Goal: Information Seeking & Learning: Learn about a topic

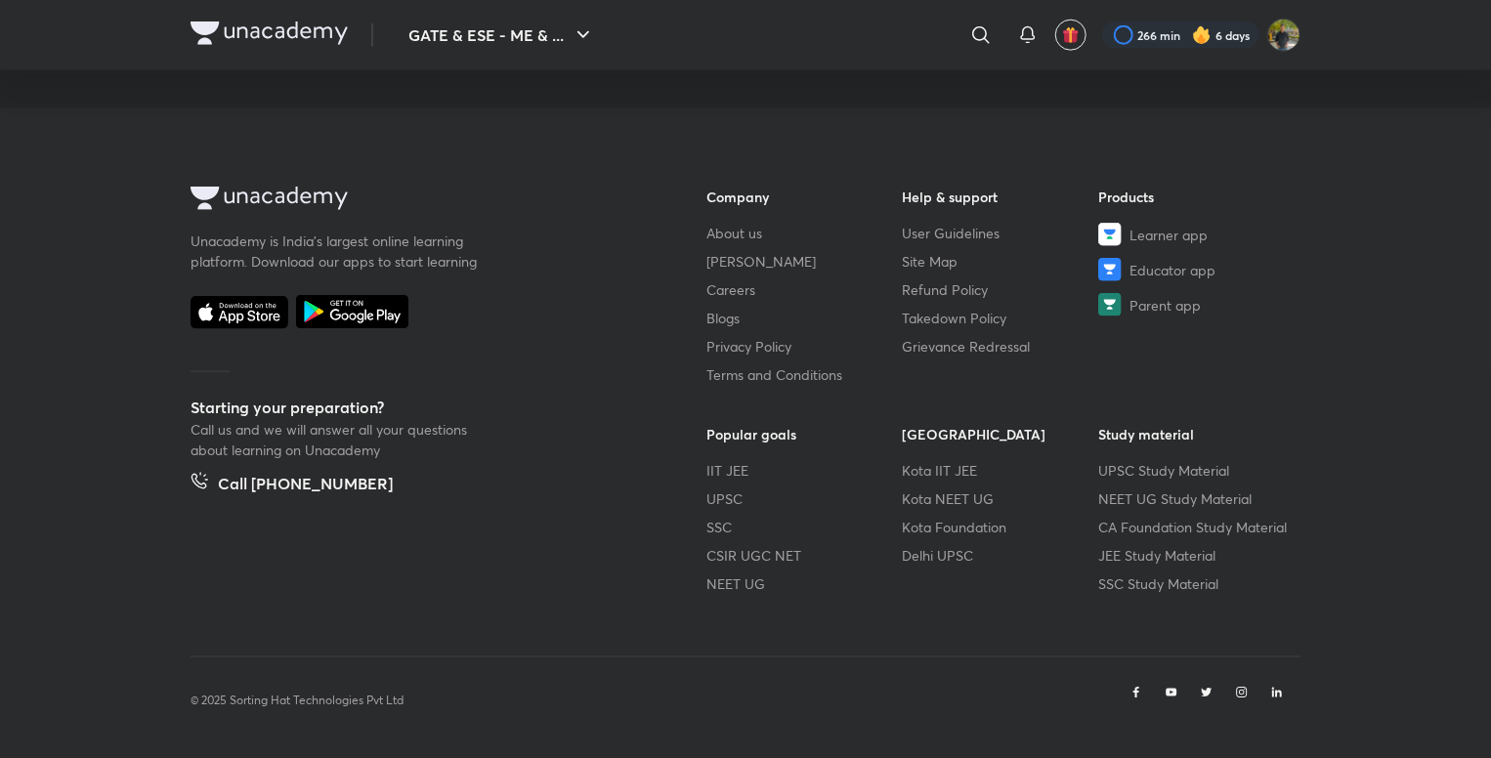
scroll to position [1116, 0]
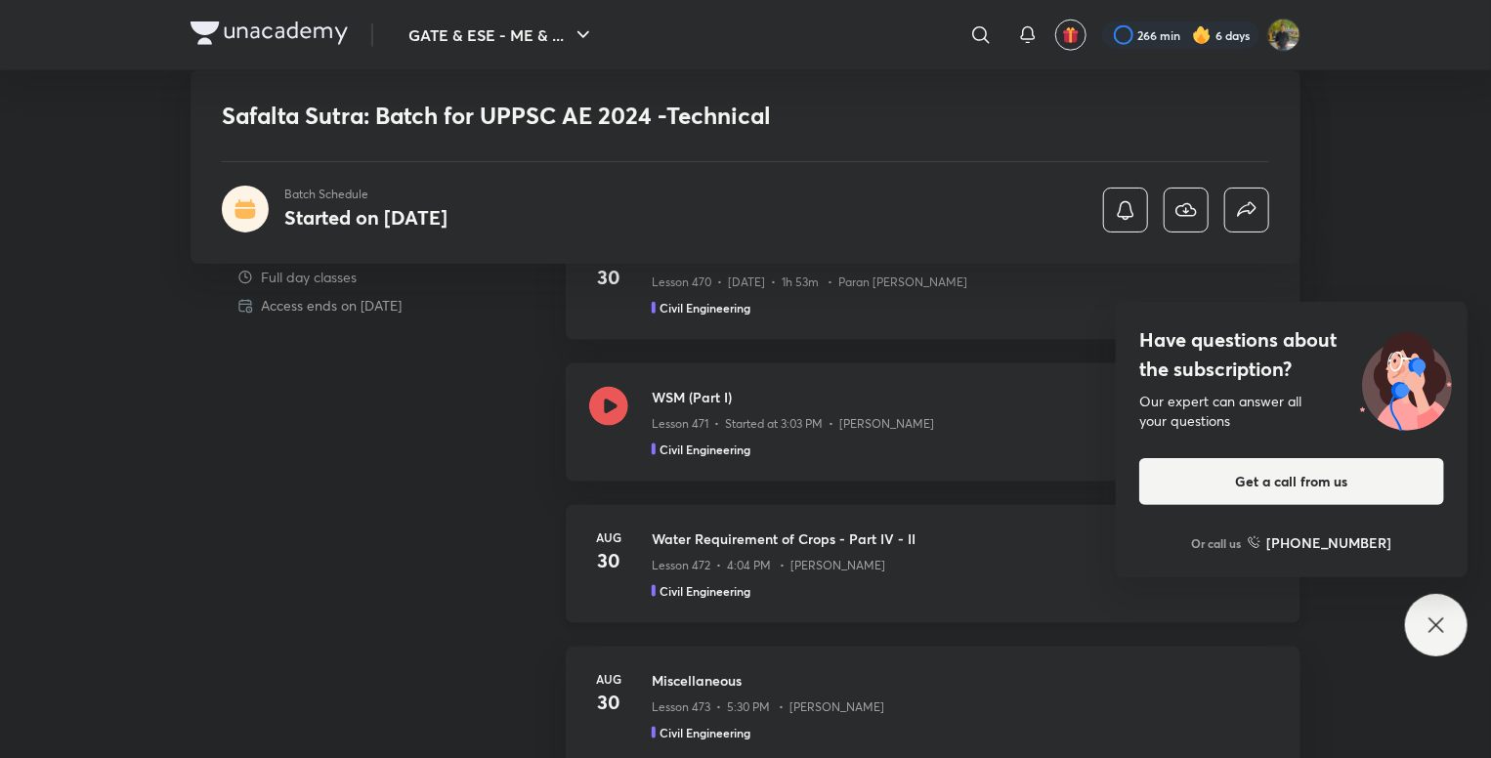
click at [929, 560] on div "Lesson 472 • 4:04 PM • Abhishek Shrivastava" at bounding box center [964, 561] width 625 height 25
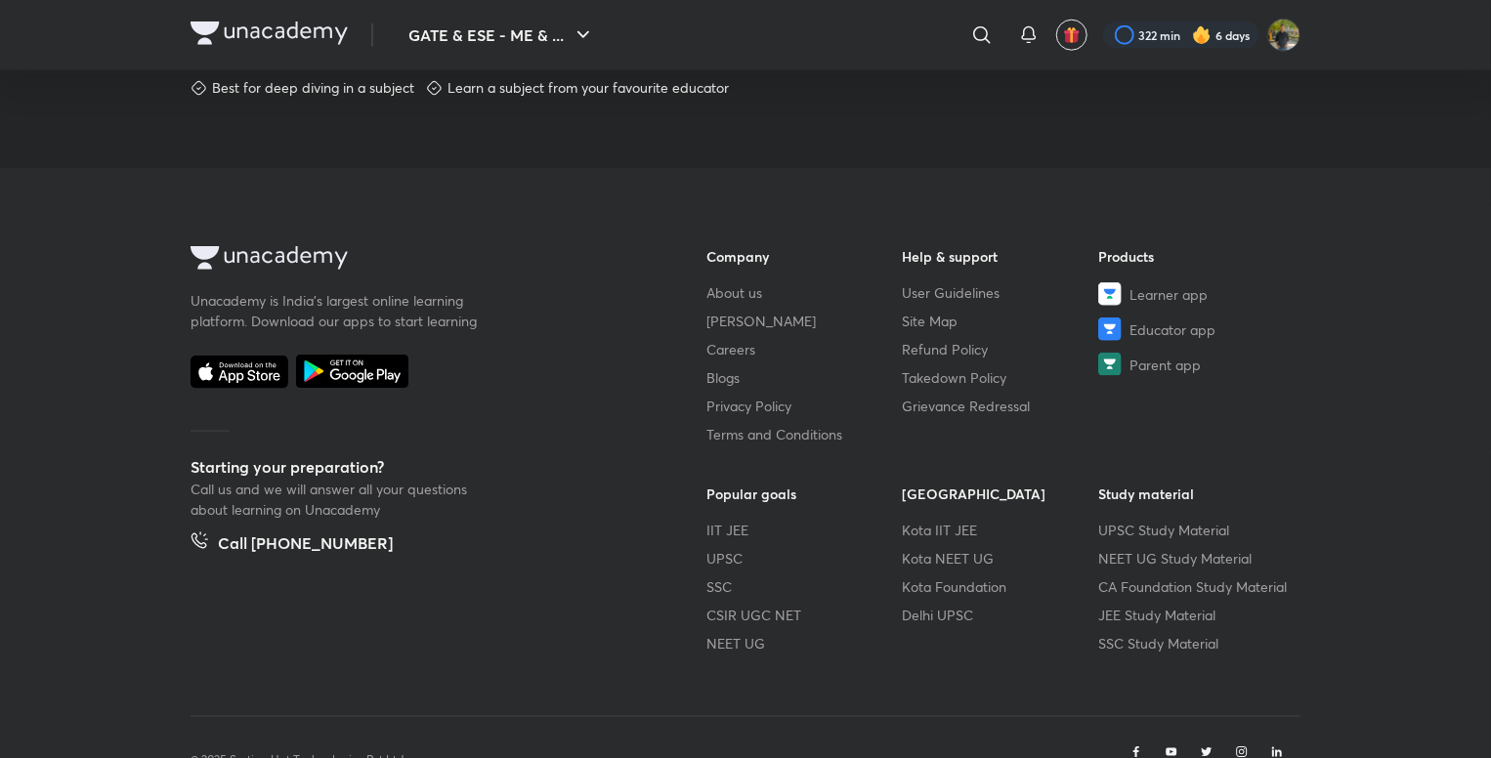
scroll to position [1096, 0]
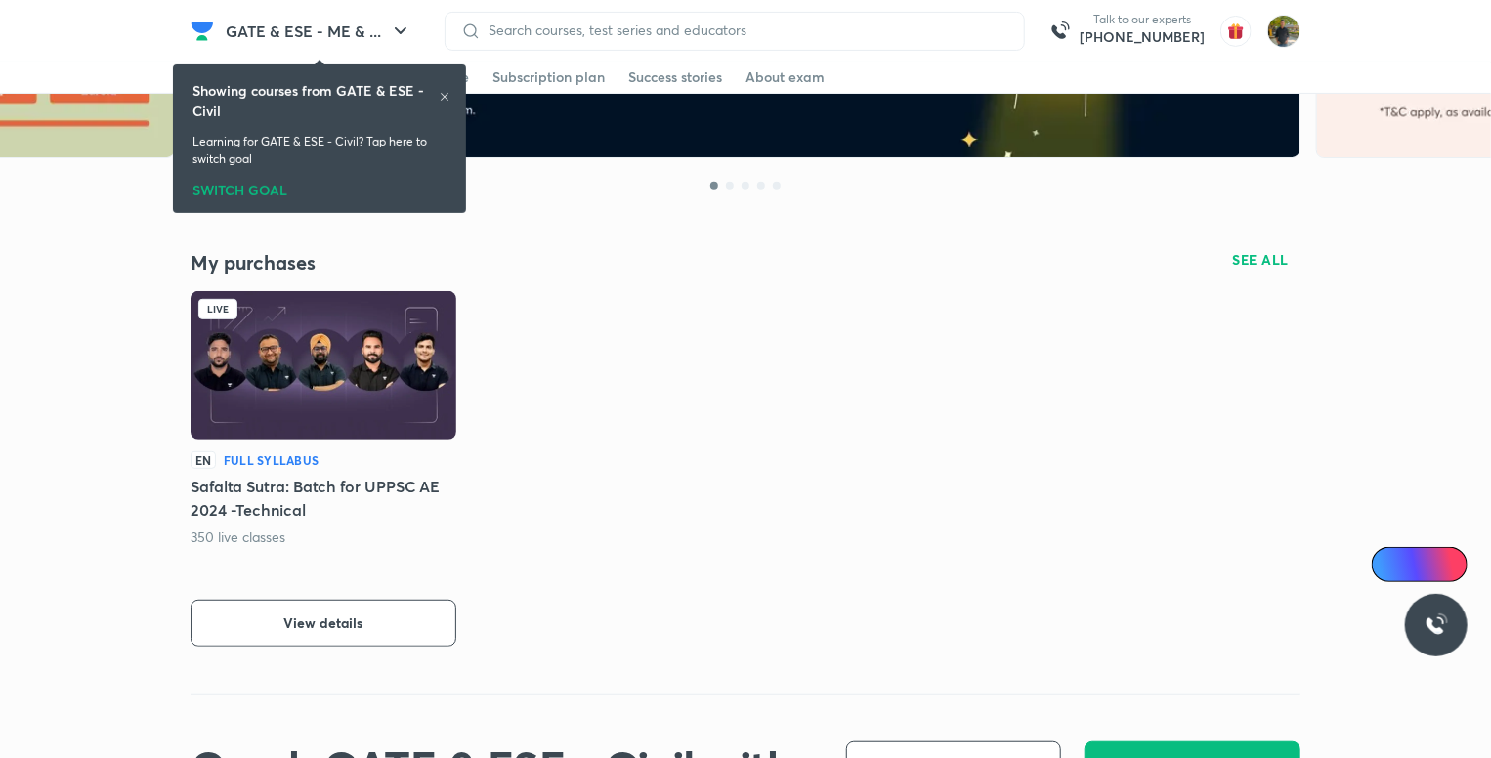
scroll to position [293, 0]
click at [328, 619] on span "View details" at bounding box center [323, 624] width 79 height 20
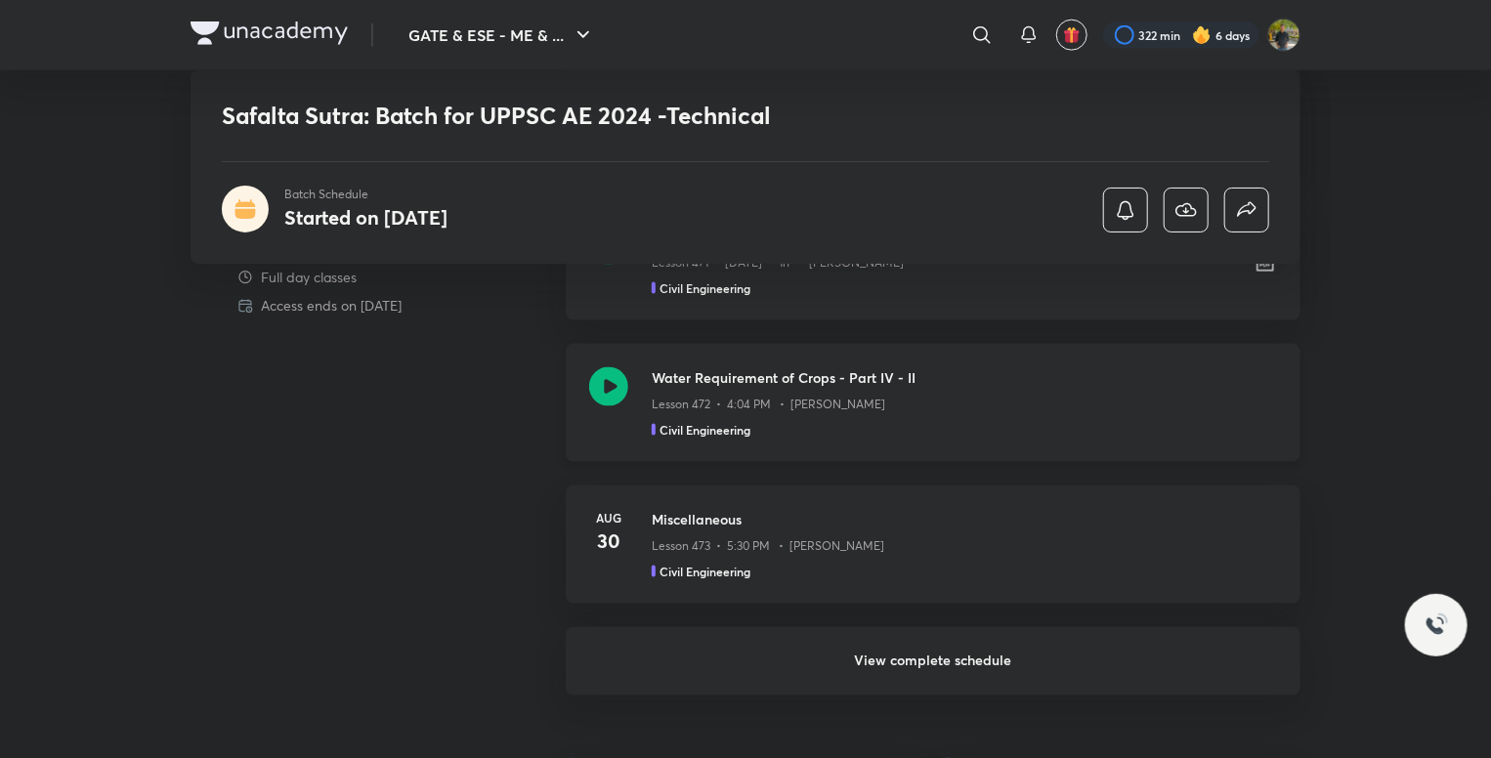
scroll to position [1270, 0]
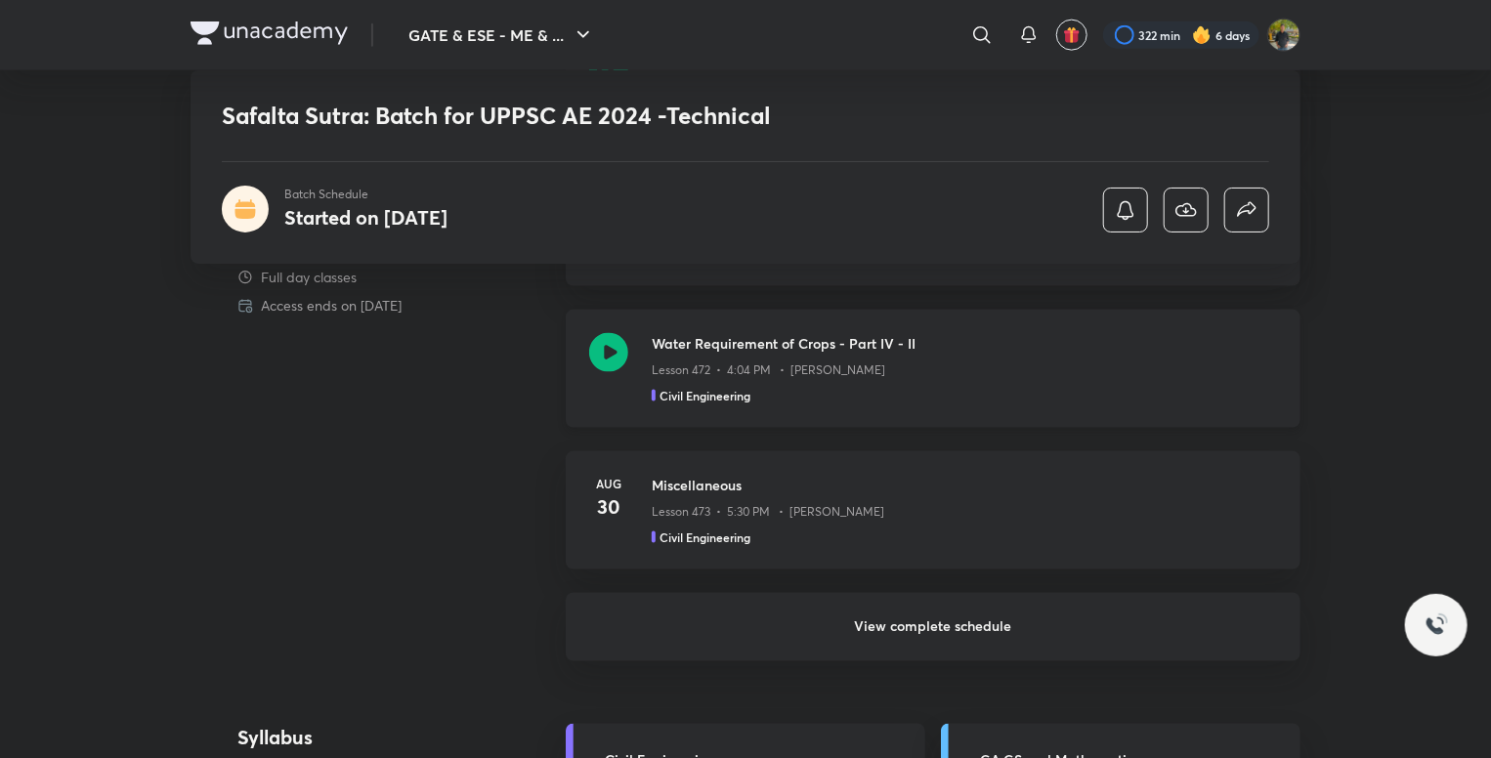
click at [1089, 355] on div "Lesson 472 • 4:04 PM • Abhishek Shrivastava" at bounding box center [964, 366] width 625 height 25
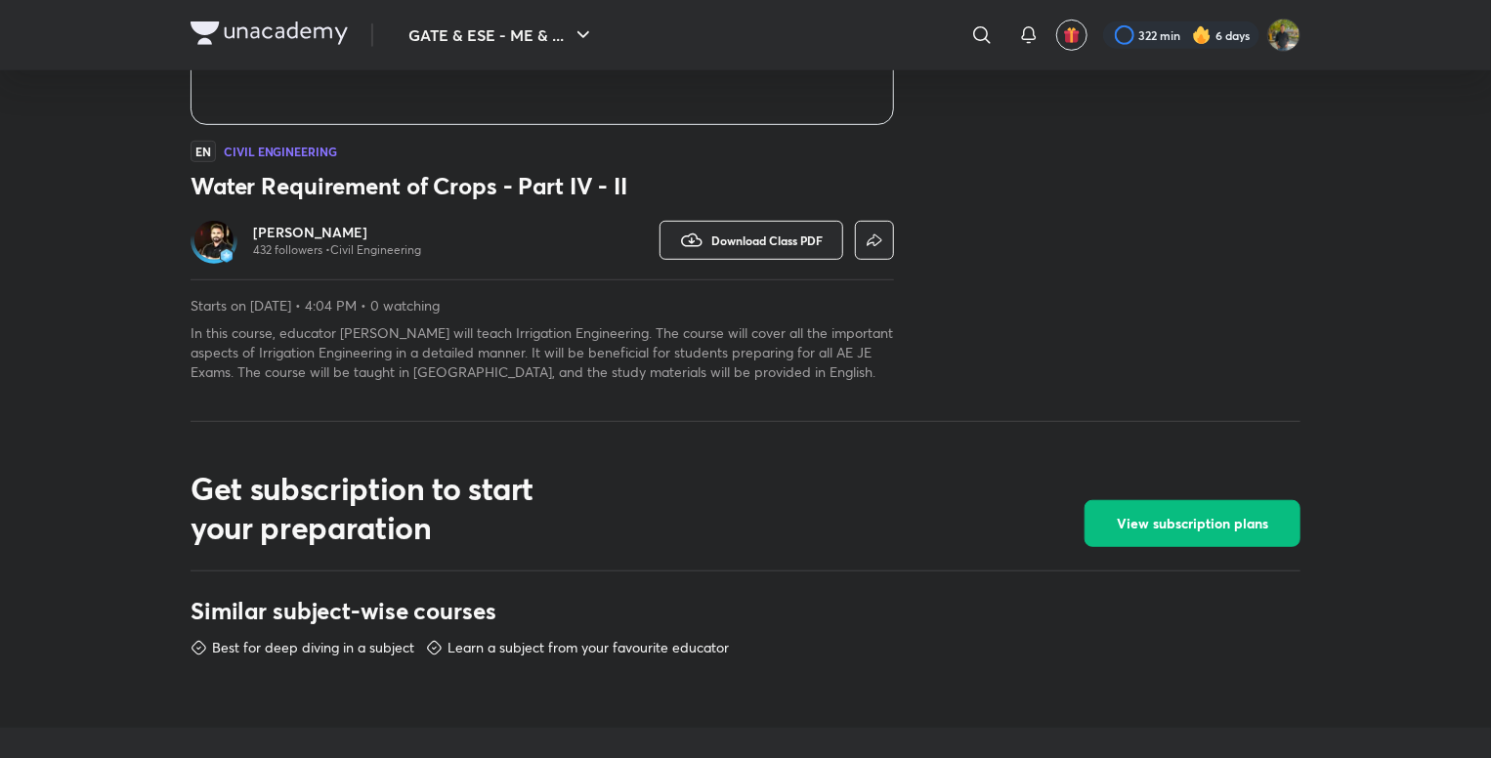
scroll to position [489, 0]
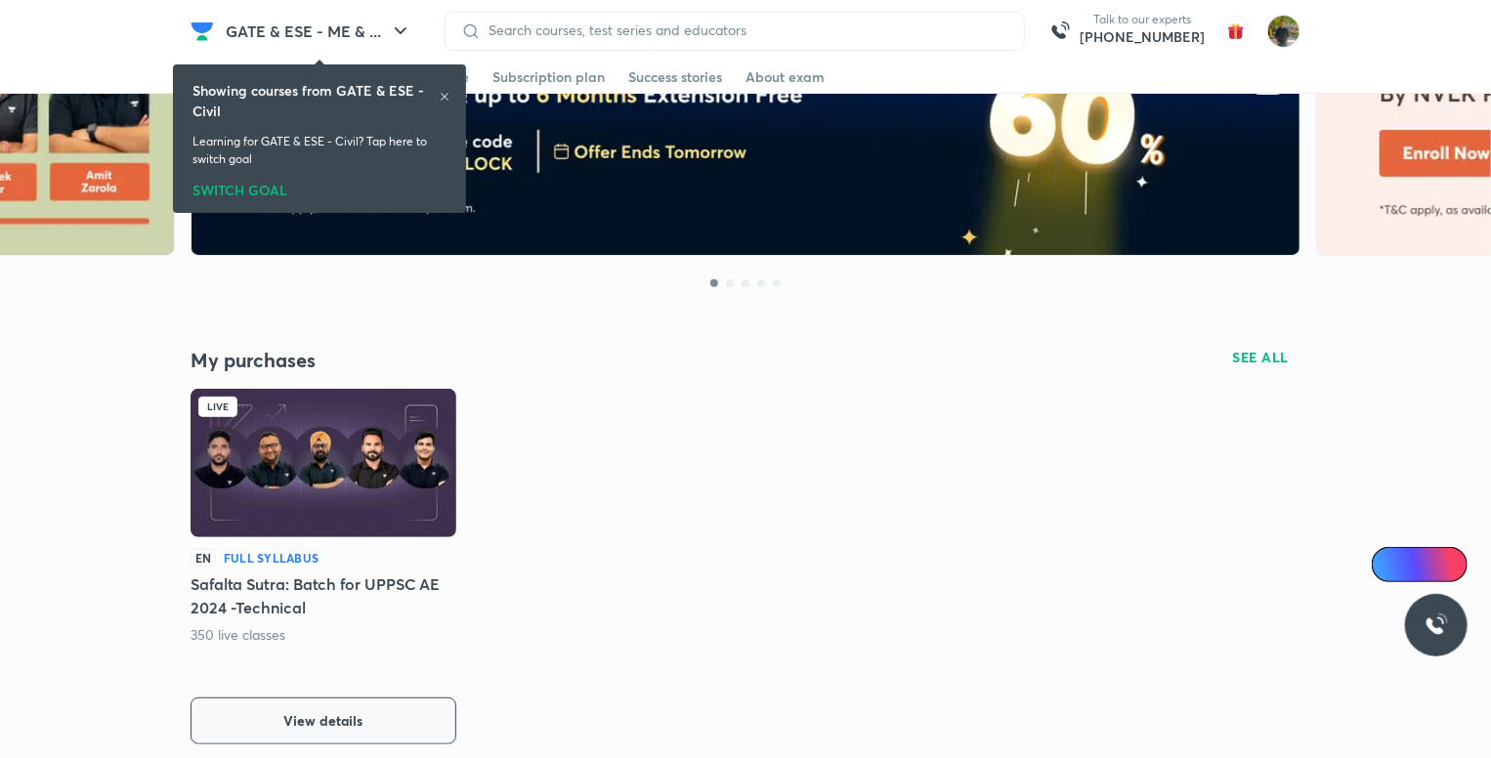
click at [398, 711] on button "View details" at bounding box center [324, 721] width 266 height 47
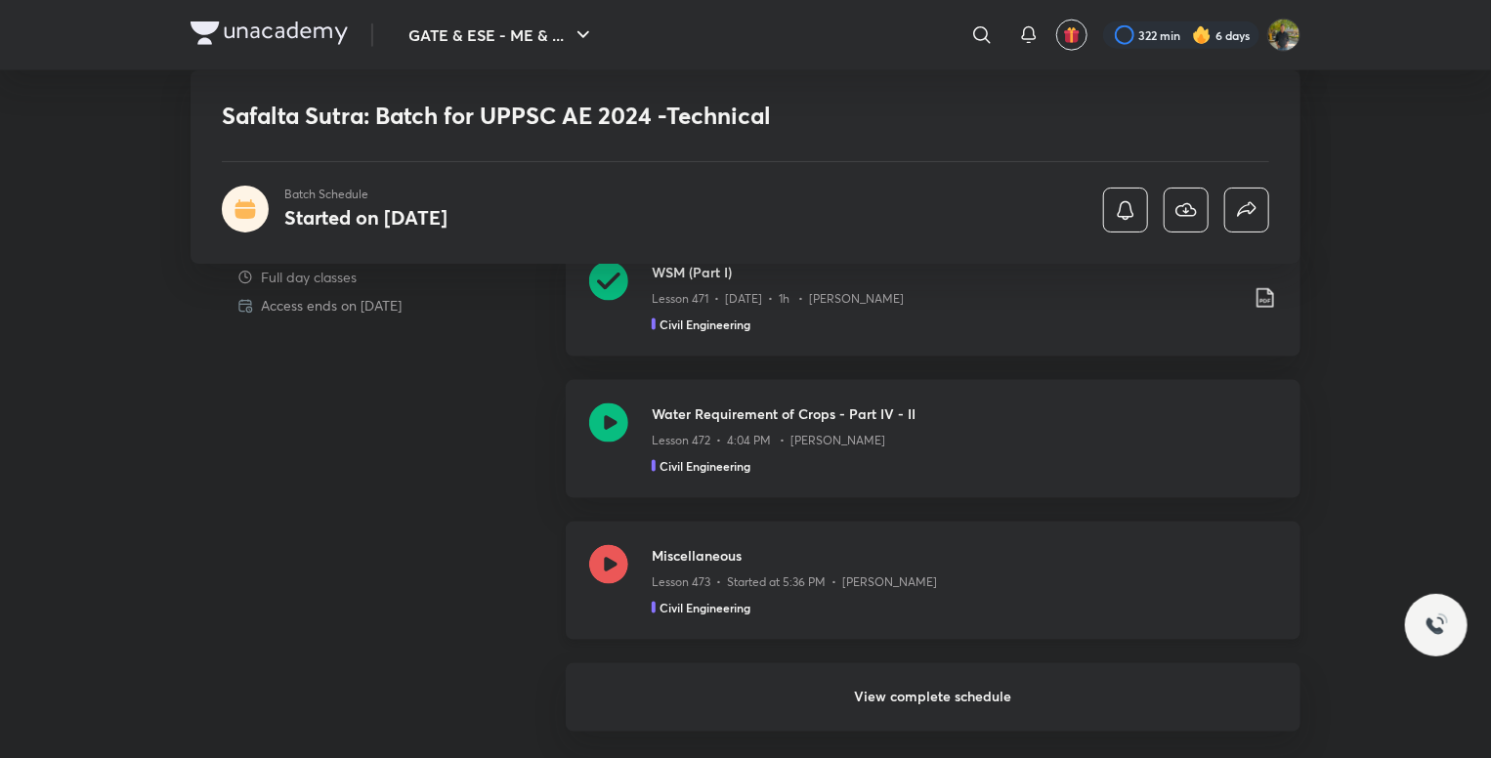
click at [1016, 590] on div "Miscellaneous Lesson 473 • Started at 5:36 PM • Apoorv Patodi Civil Engineering" at bounding box center [964, 580] width 625 height 71
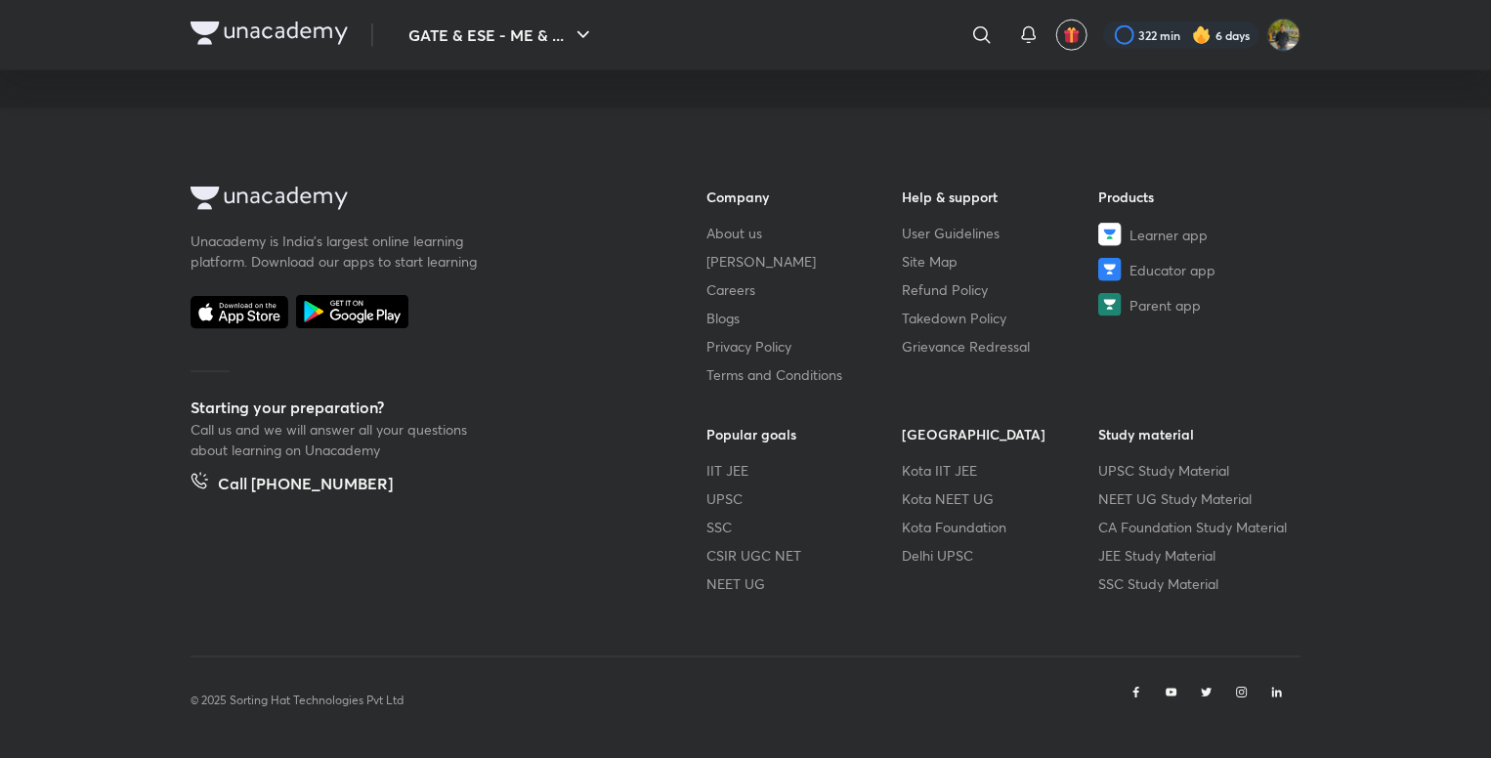
scroll to position [1030, 0]
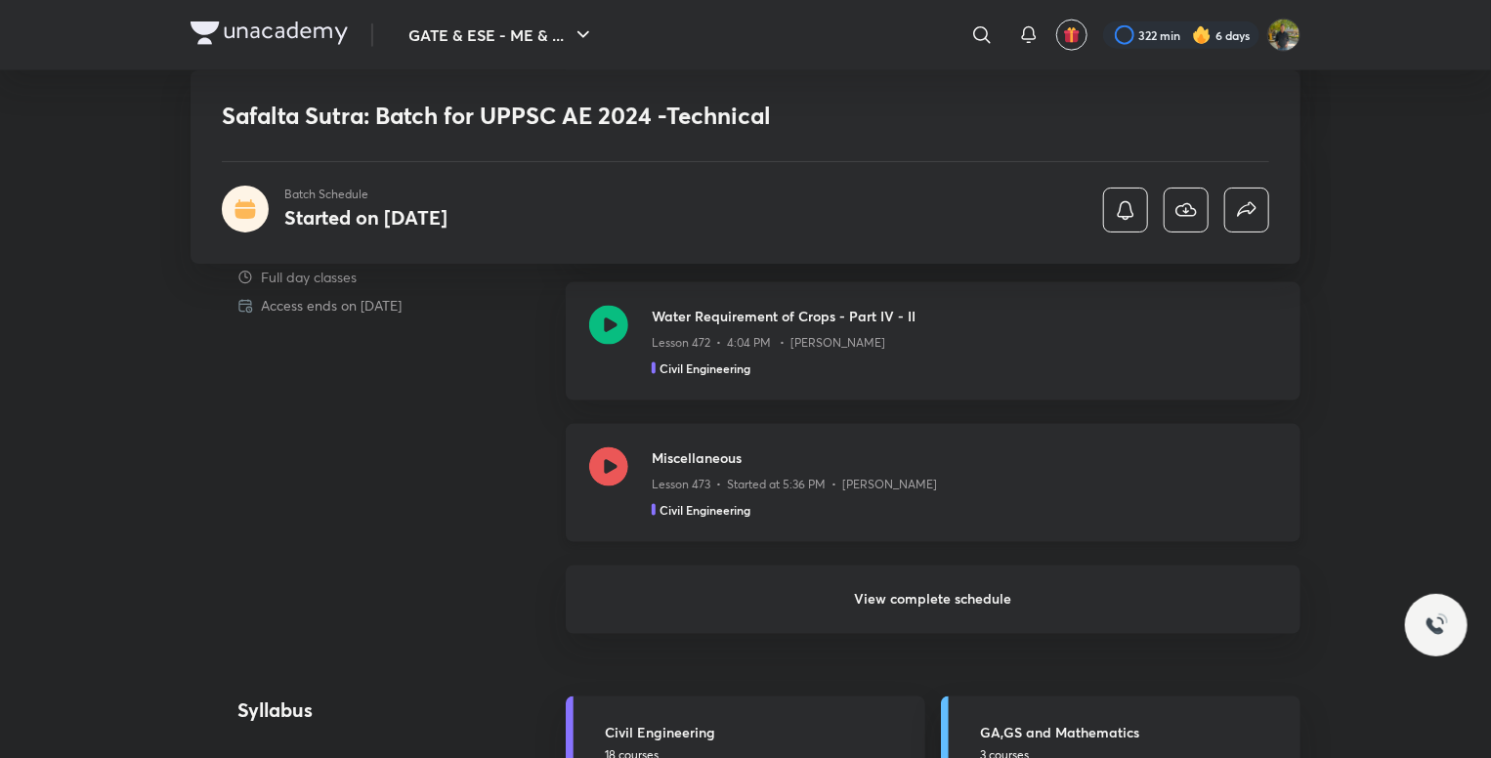
scroll to position [1298, 0]
click at [966, 600] on h6 "View complete schedule" at bounding box center [933, 600] width 735 height 68
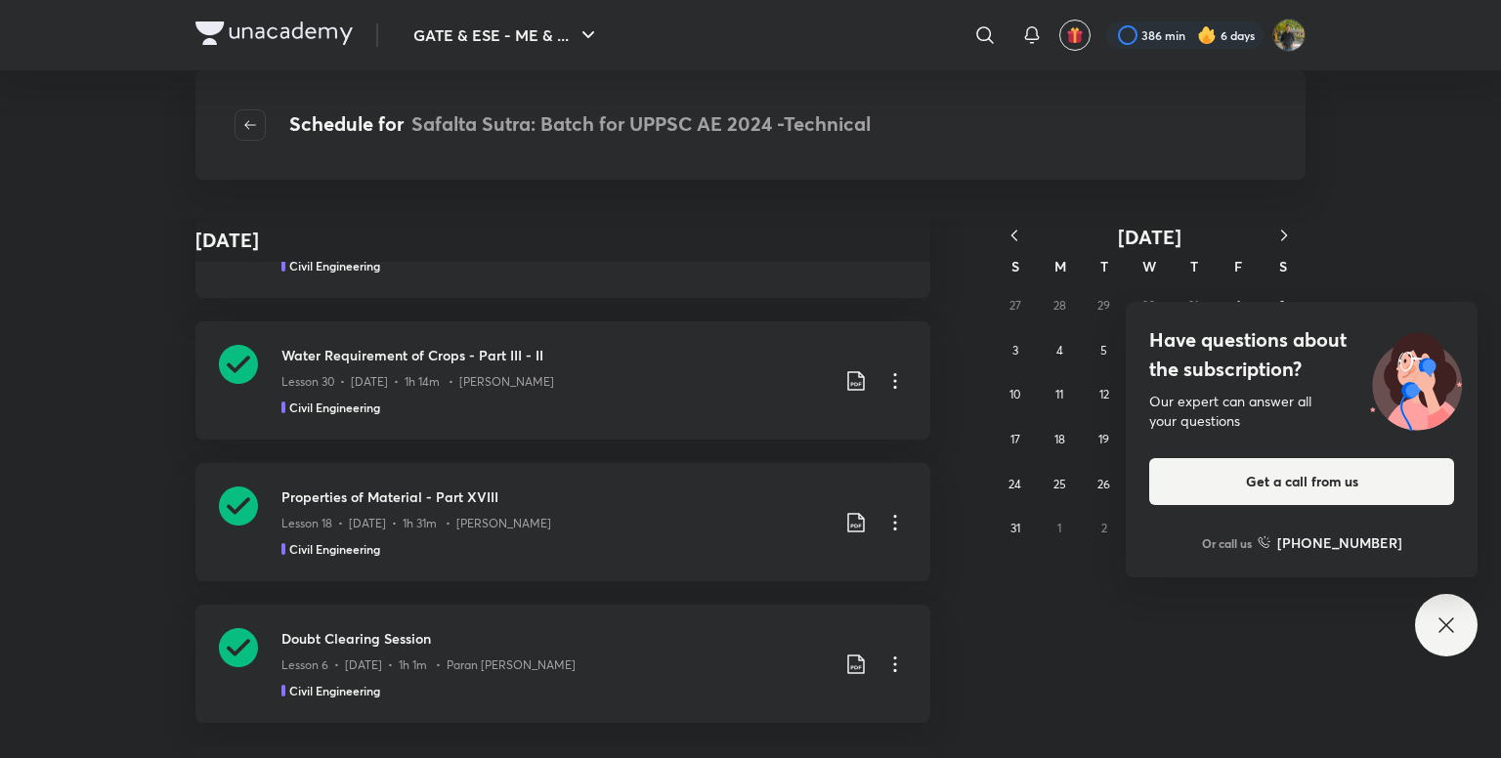
scroll to position [34127, 0]
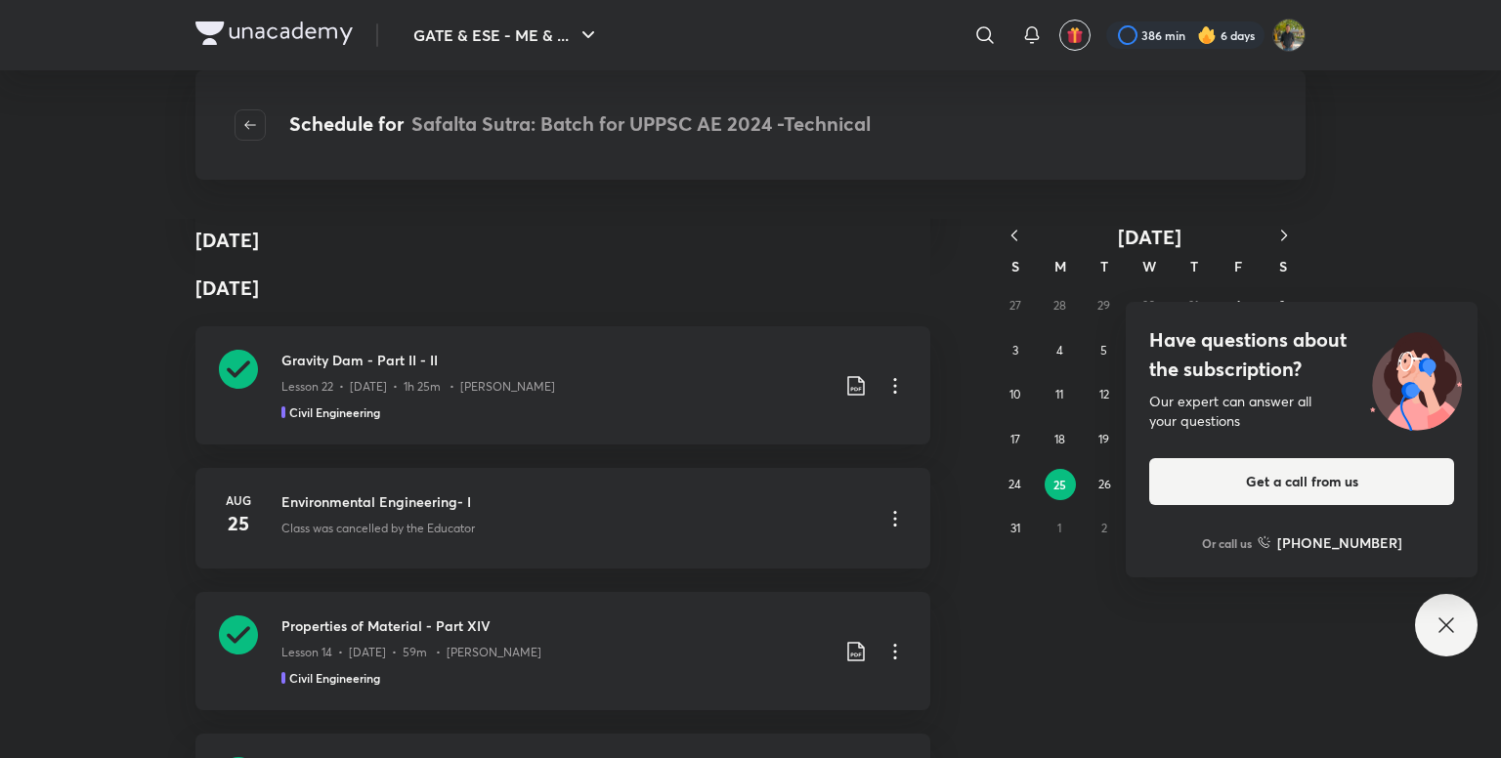
click at [1461, 611] on div "Have questions about the subscription? Our expert can answer all your questions…" at bounding box center [1446, 625] width 63 height 63
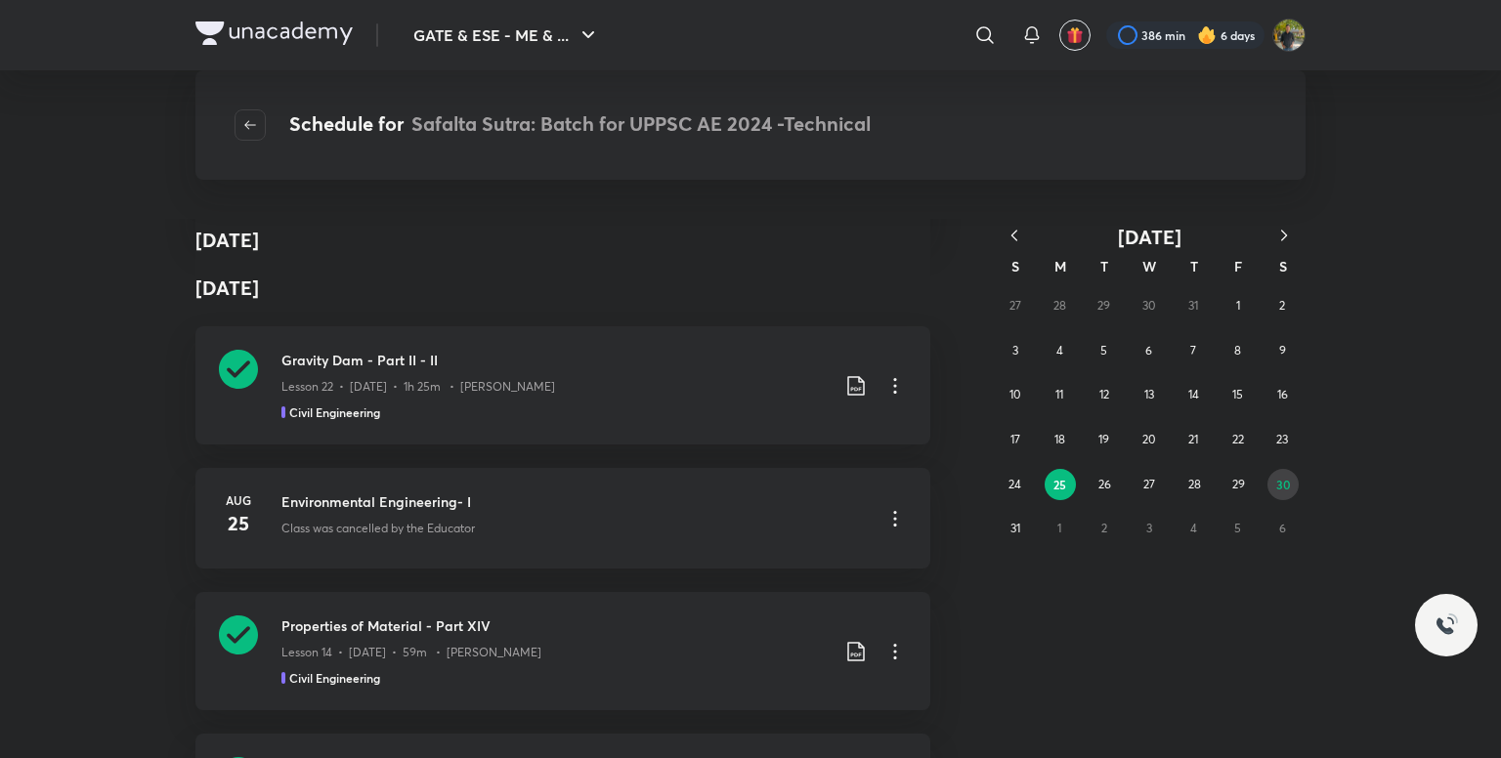
click at [1290, 491] on abbr "30" at bounding box center [1283, 485] width 15 height 16
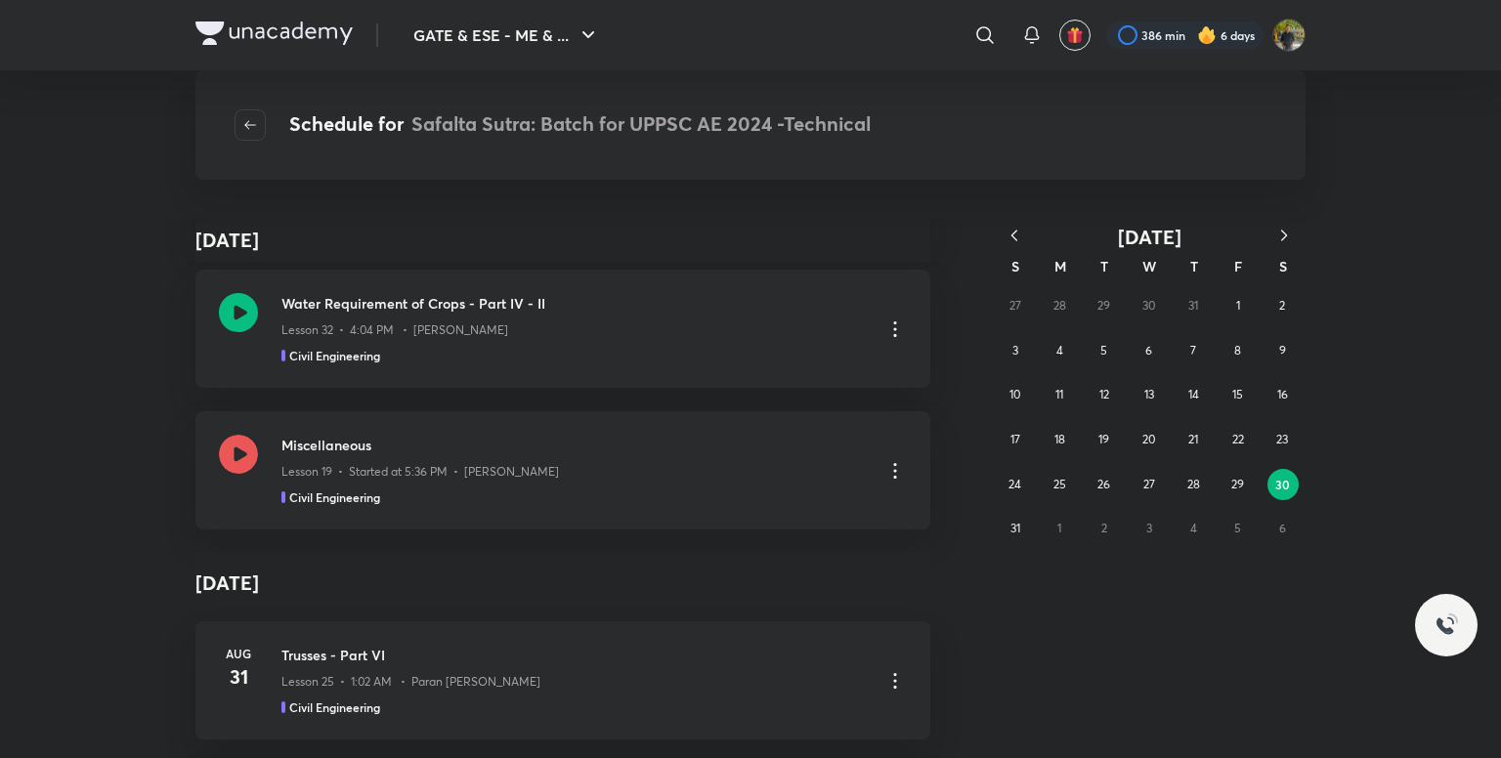
scroll to position [586, 0]
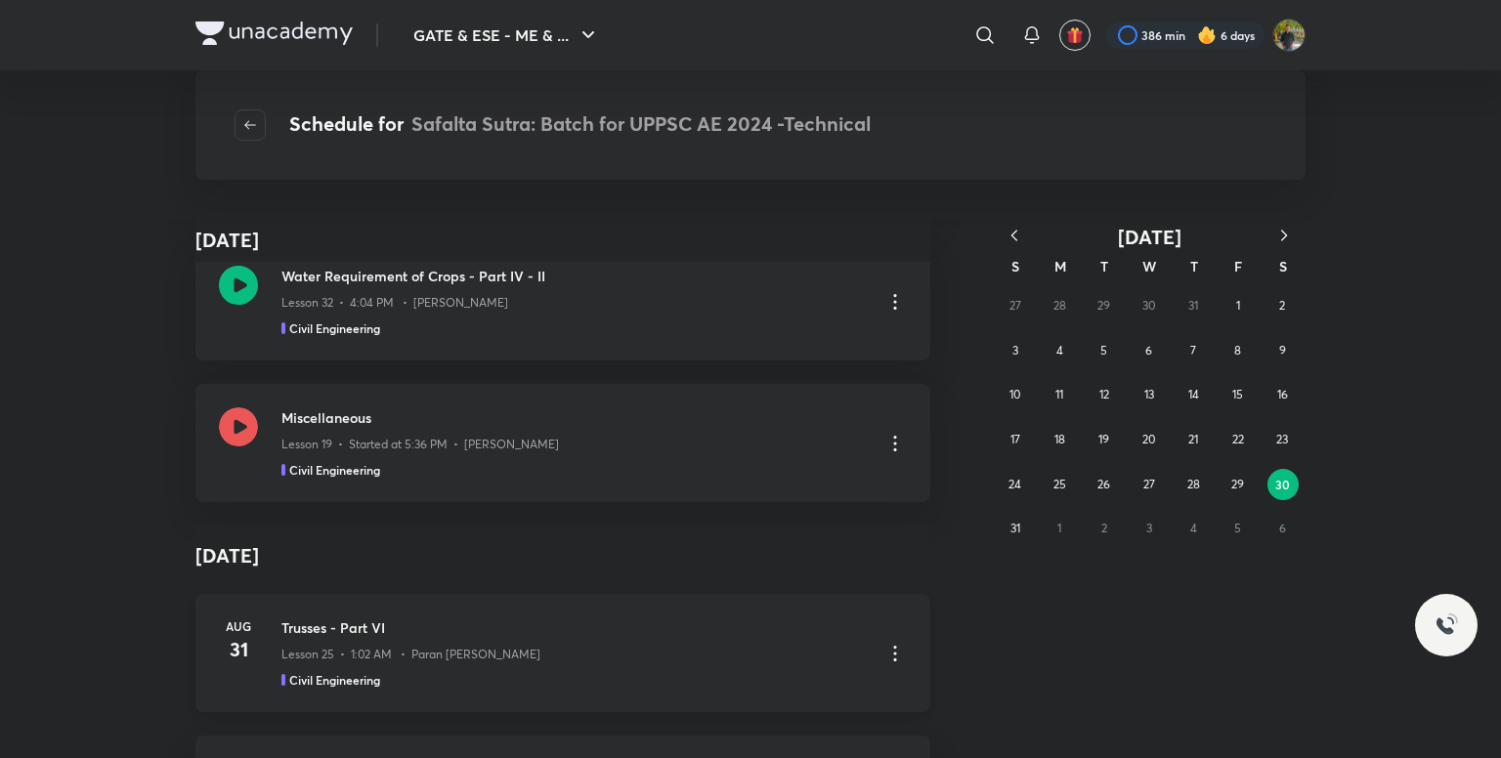
click at [619, 622] on h3 "Trusses - Part VI" at bounding box center [574, 628] width 586 height 21
